Goal: Task Accomplishment & Management: Manage account settings

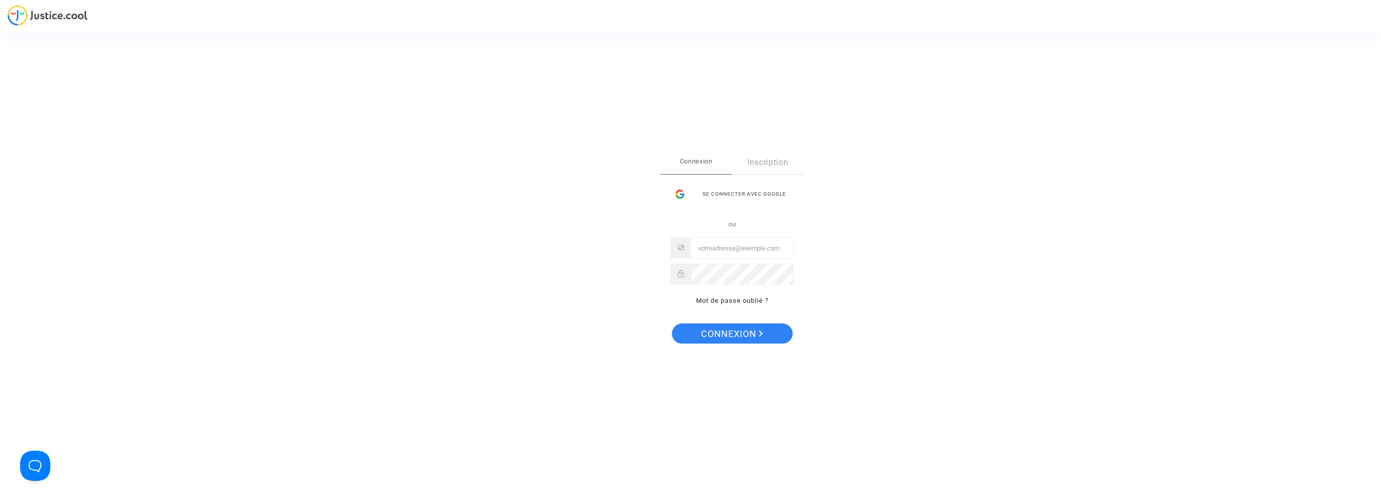
click at [746, 245] on input "Email" at bounding box center [742, 249] width 102 height 20
type input "[EMAIL_ADDRESS][DOMAIN_NAME]"
click at [672, 324] on button "Connexion" at bounding box center [732, 334] width 121 height 20
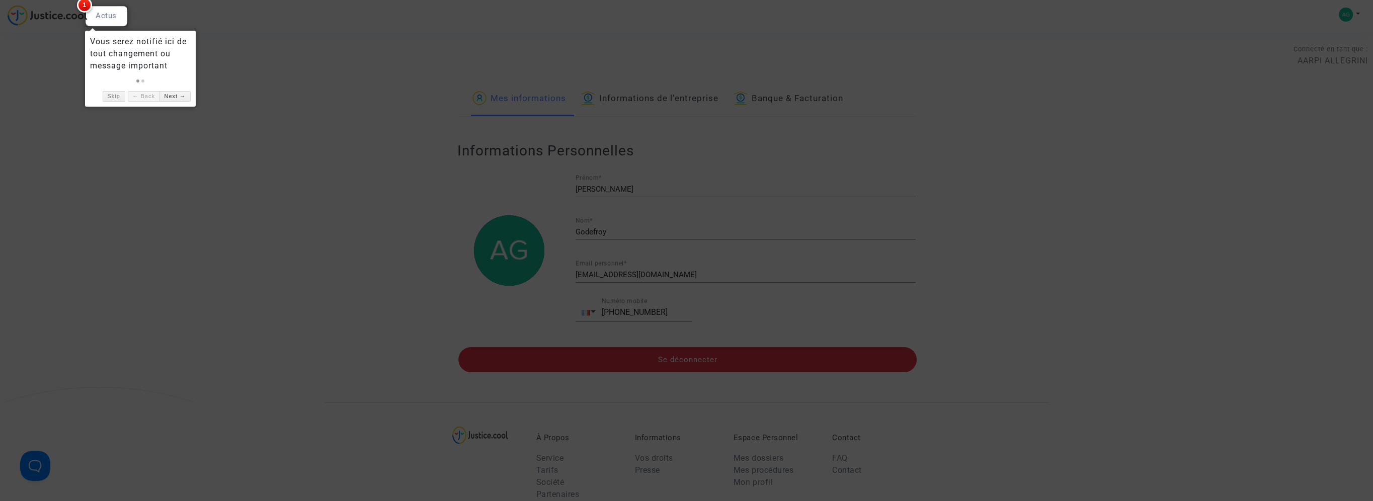
click at [1113, 178] on div at bounding box center [686, 250] width 1373 height 501
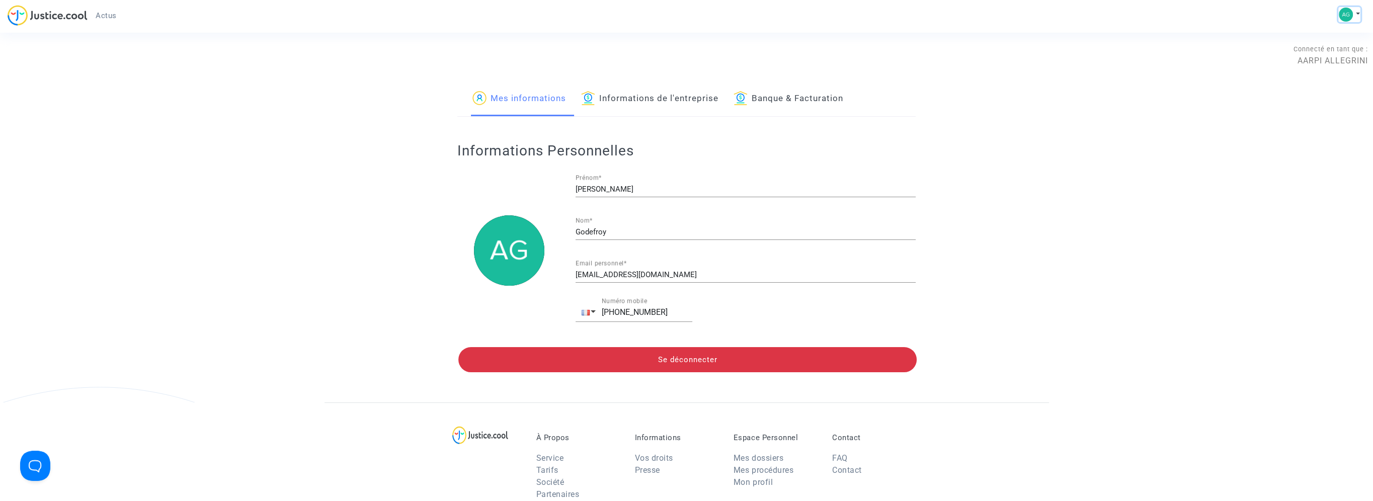
click at [1343, 11] on img at bounding box center [1346, 15] width 14 height 14
click at [678, 95] on link "Informations de l'entreprise" at bounding box center [649, 99] width 137 height 34
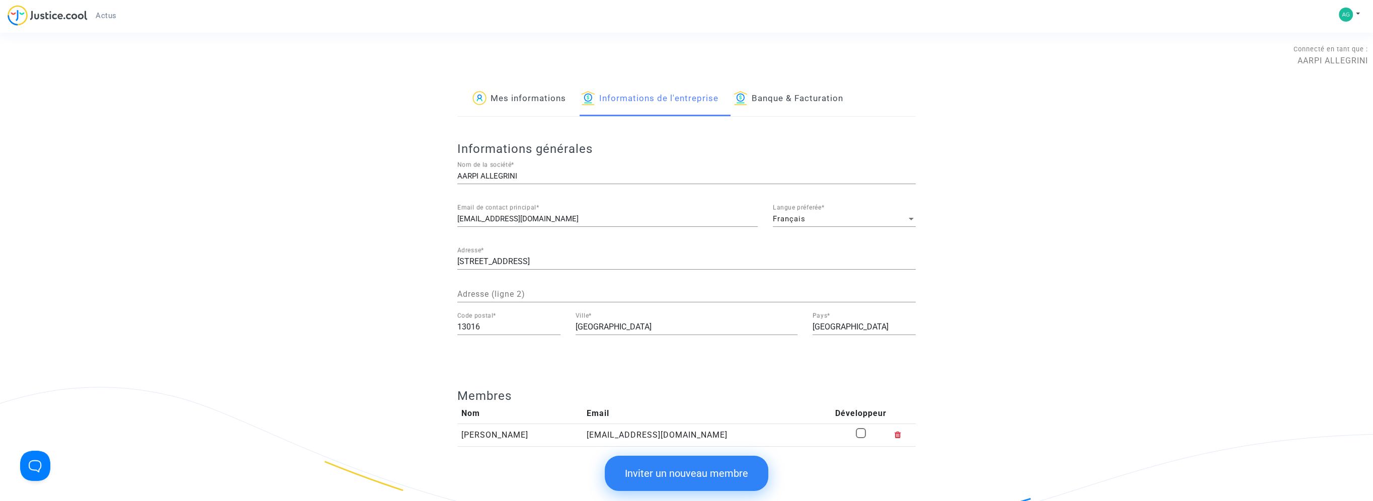
click at [786, 100] on link "Banque & Facturation" at bounding box center [789, 99] width 110 height 34
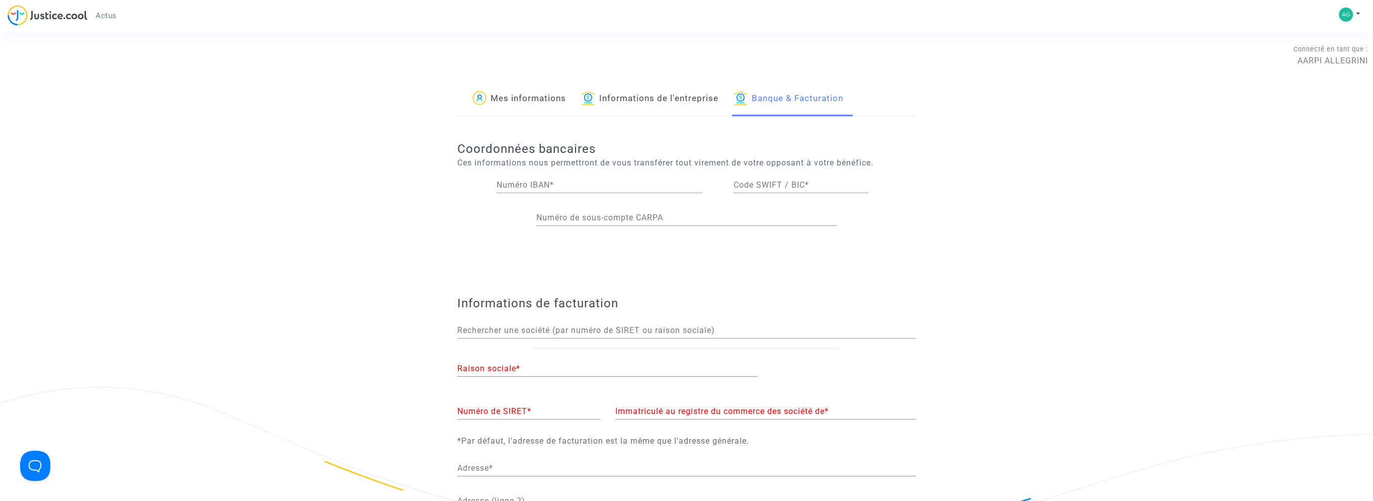
click at [688, 405] on div "Immatriculé au registre du commerce des société de *" at bounding box center [765, 408] width 300 height 23
click at [507, 370] on input "Raison sociale *" at bounding box center [607, 369] width 300 height 9
click at [536, 419] on div "Numéro de SIRET *" at bounding box center [528, 413] width 143 height 33
click at [537, 411] on input "Numéro de SIRET *" at bounding box center [528, 412] width 143 height 9
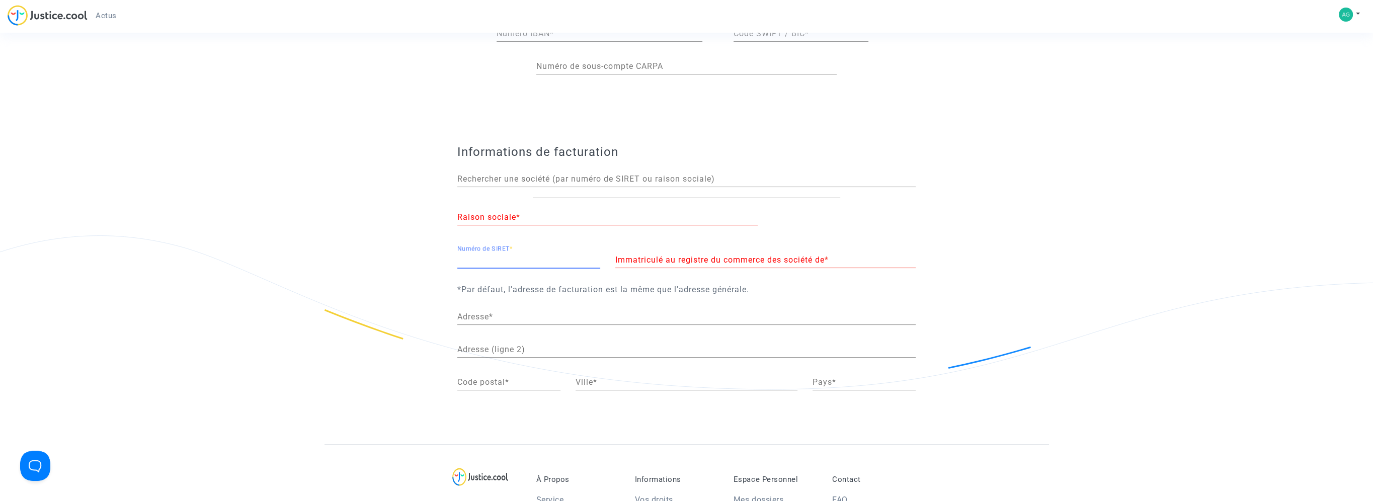
scroll to position [151, 0]
click at [517, 210] on div "Raison sociale *" at bounding box center [607, 214] width 300 height 23
type input "AARPI ALLEGRINI"
paste input "790563902"
type input "790563902"
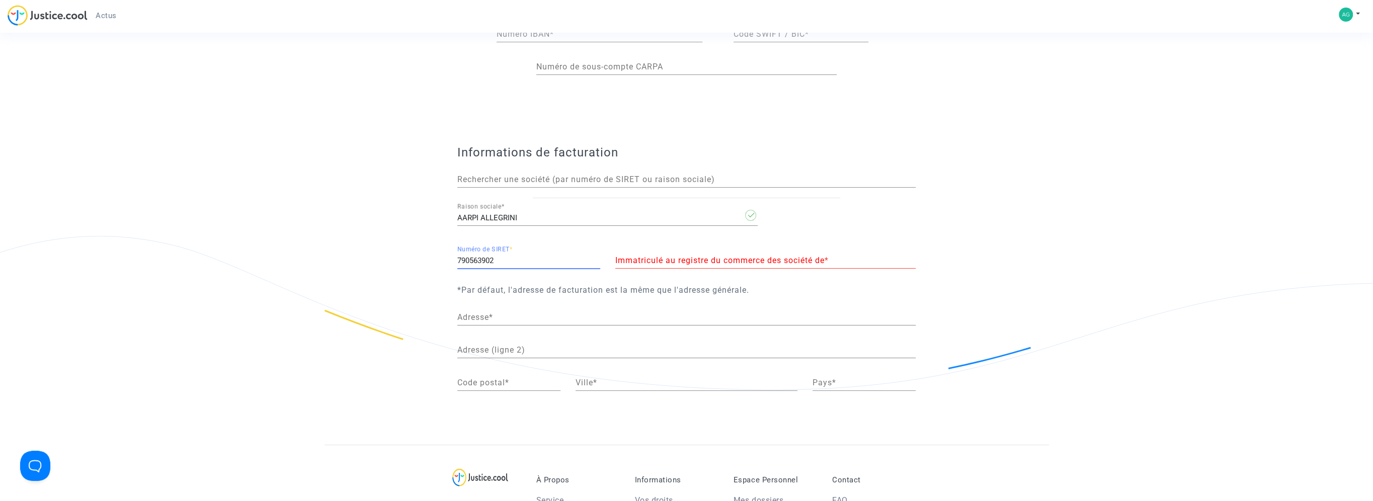
click at [680, 259] on input "Immatriculé au registre du commerce des société de *" at bounding box center [765, 261] width 300 height 9
type input "MARSEILLE"
click at [507, 310] on div "Adresse *" at bounding box center [686, 314] width 458 height 23
type input "123 Rue Rabelais"
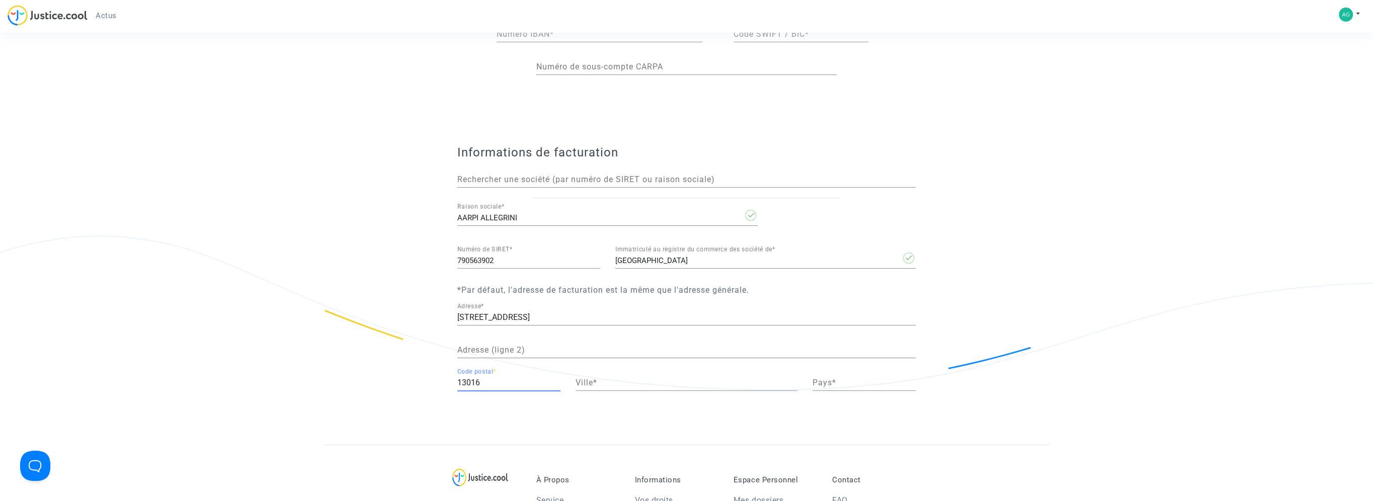
type input "13016"
type input "Marseille"
click at [881, 375] on div "Pays *" at bounding box center [864, 379] width 103 height 23
type input "P"
type input "M"
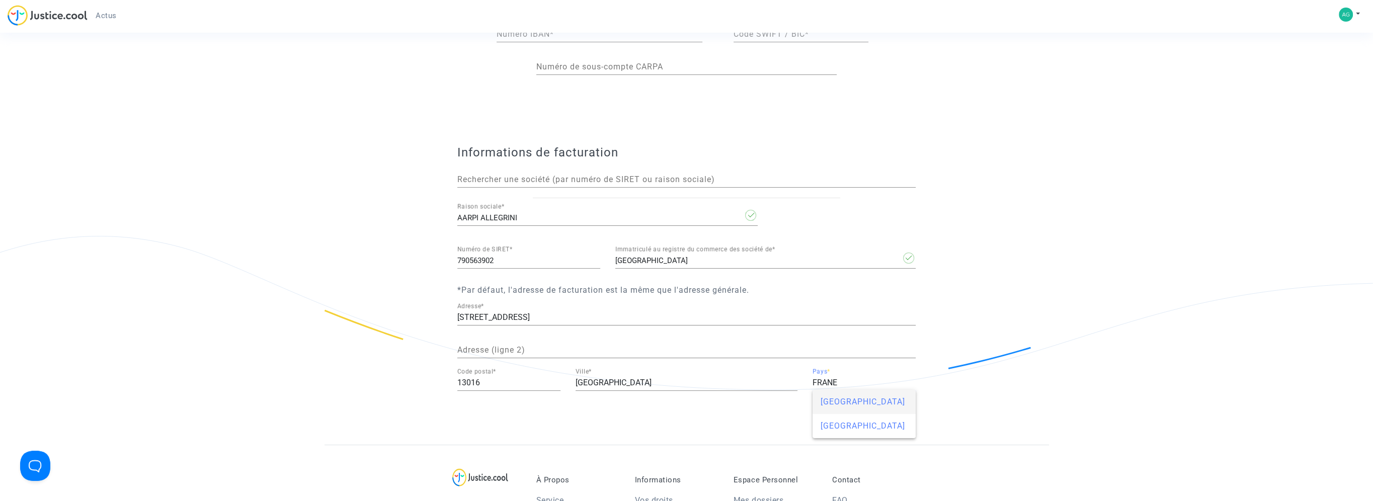
click at [815, 397] on mat-option "France" at bounding box center [864, 402] width 103 height 24
type input "France"
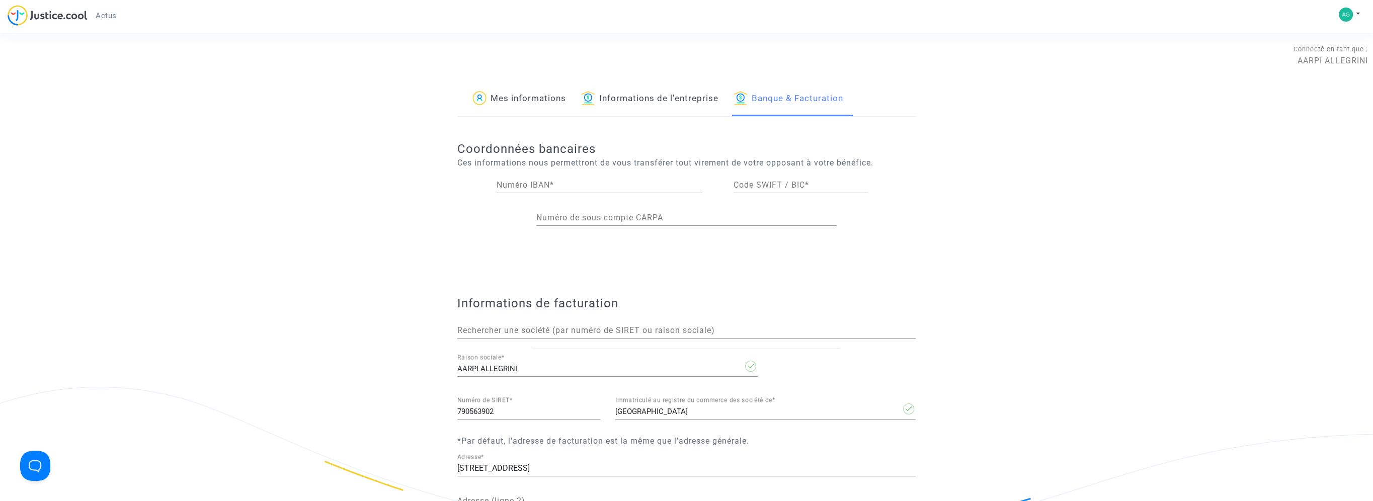
click at [682, 100] on link "Informations de l'entreprise" at bounding box center [649, 99] width 137 height 34
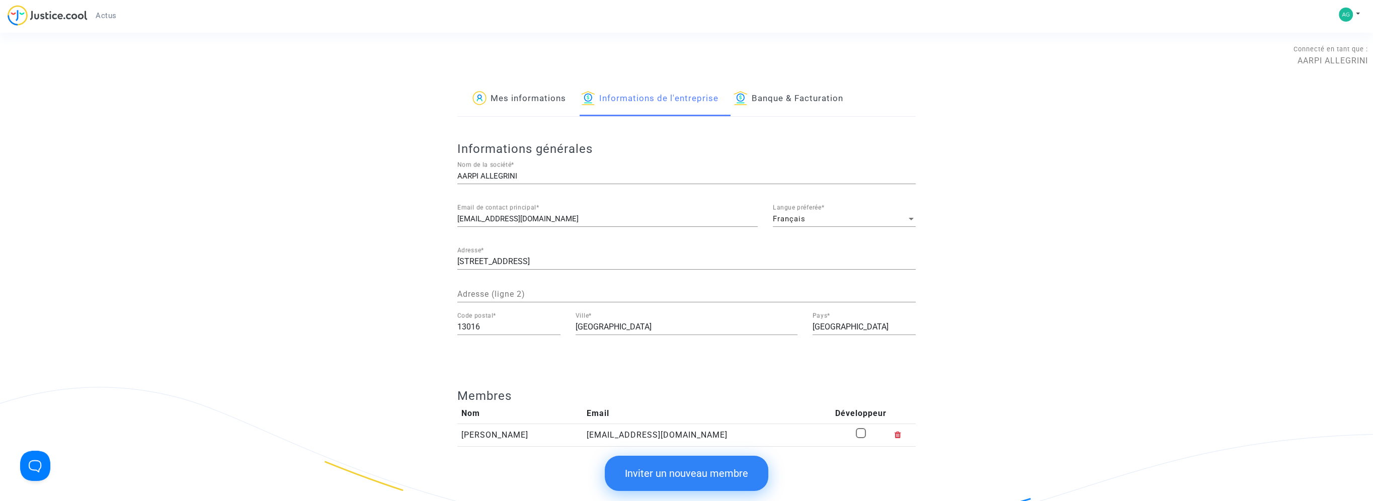
click at [804, 87] on link "Banque & Facturation" at bounding box center [789, 99] width 110 height 34
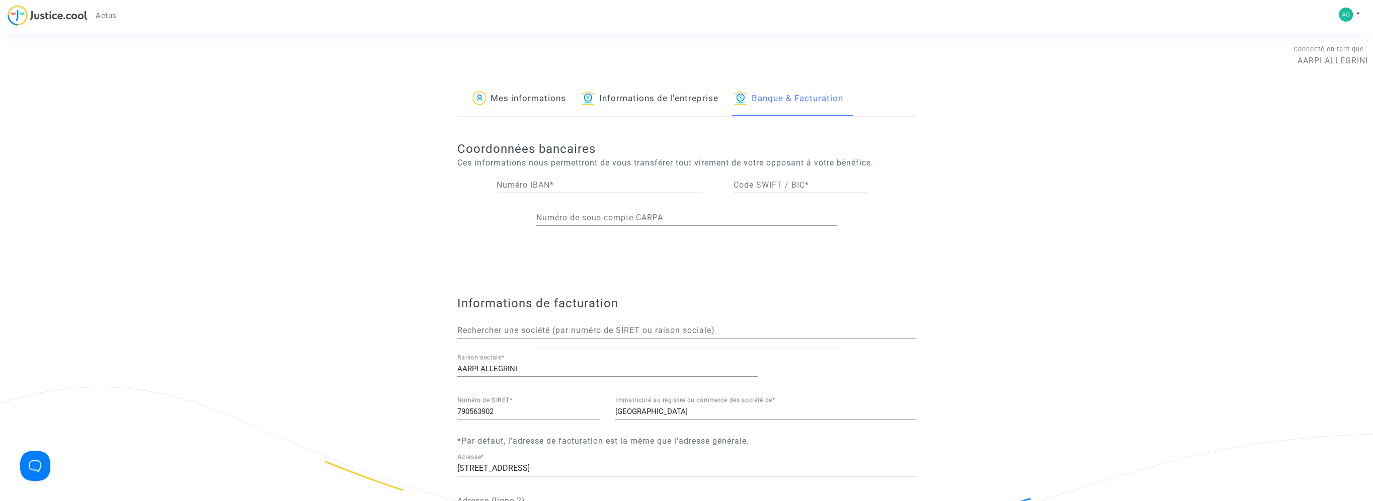
click at [516, 96] on link "Mes informations" at bounding box center [520, 99] width 94 height 34
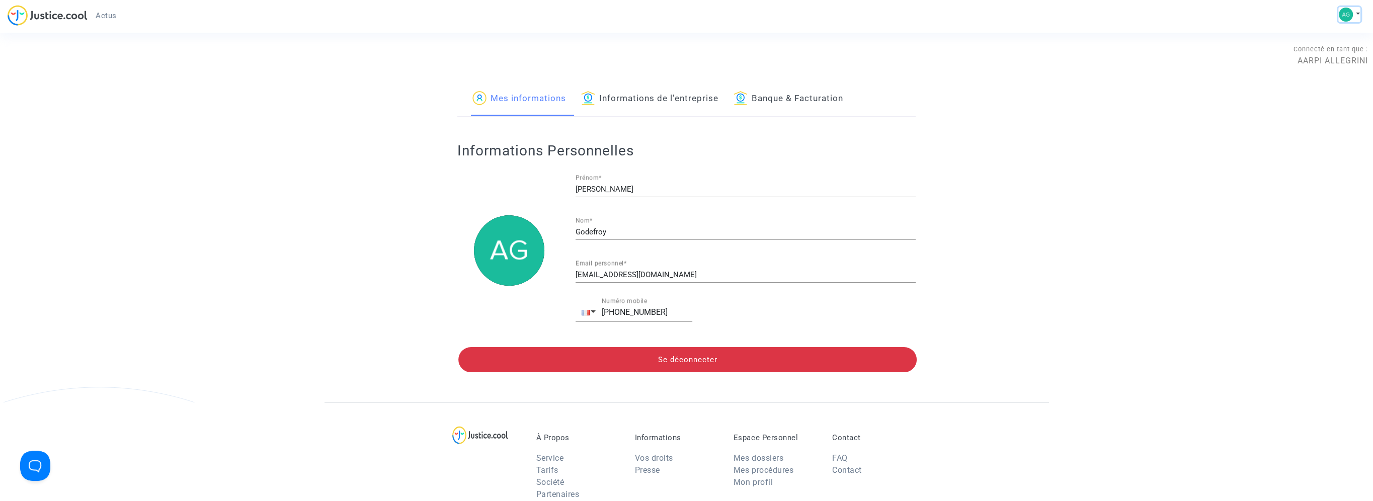
click at [1358, 14] on button at bounding box center [1350, 14] width 22 height 15
click at [1308, 35] on link "Mon profil" at bounding box center [1310, 36] width 102 height 16
click at [1354, 61] on div "Connecté en tant que : AARPI ALLEGRINI" at bounding box center [684, 55] width 1368 height 24
click at [1344, 18] on img at bounding box center [1346, 15] width 14 height 14
click at [1334, 49] on link "Changer de compte" at bounding box center [1310, 52] width 102 height 16
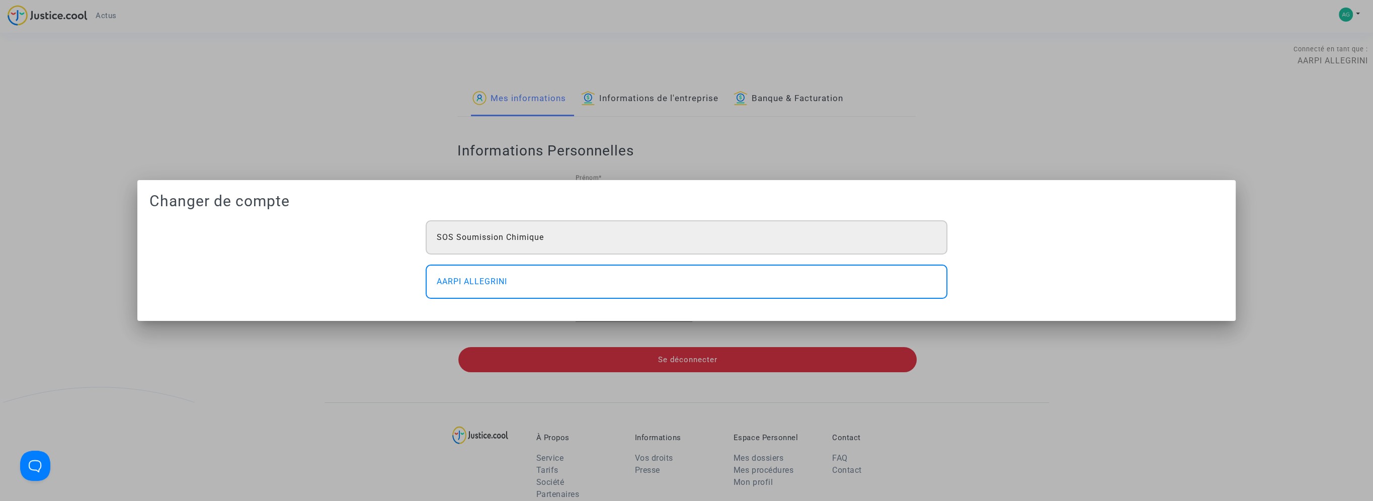
click at [584, 222] on div "SOS Soumission Chimique" at bounding box center [687, 237] width 522 height 34
